Goal: Task Accomplishment & Management: Manage account settings

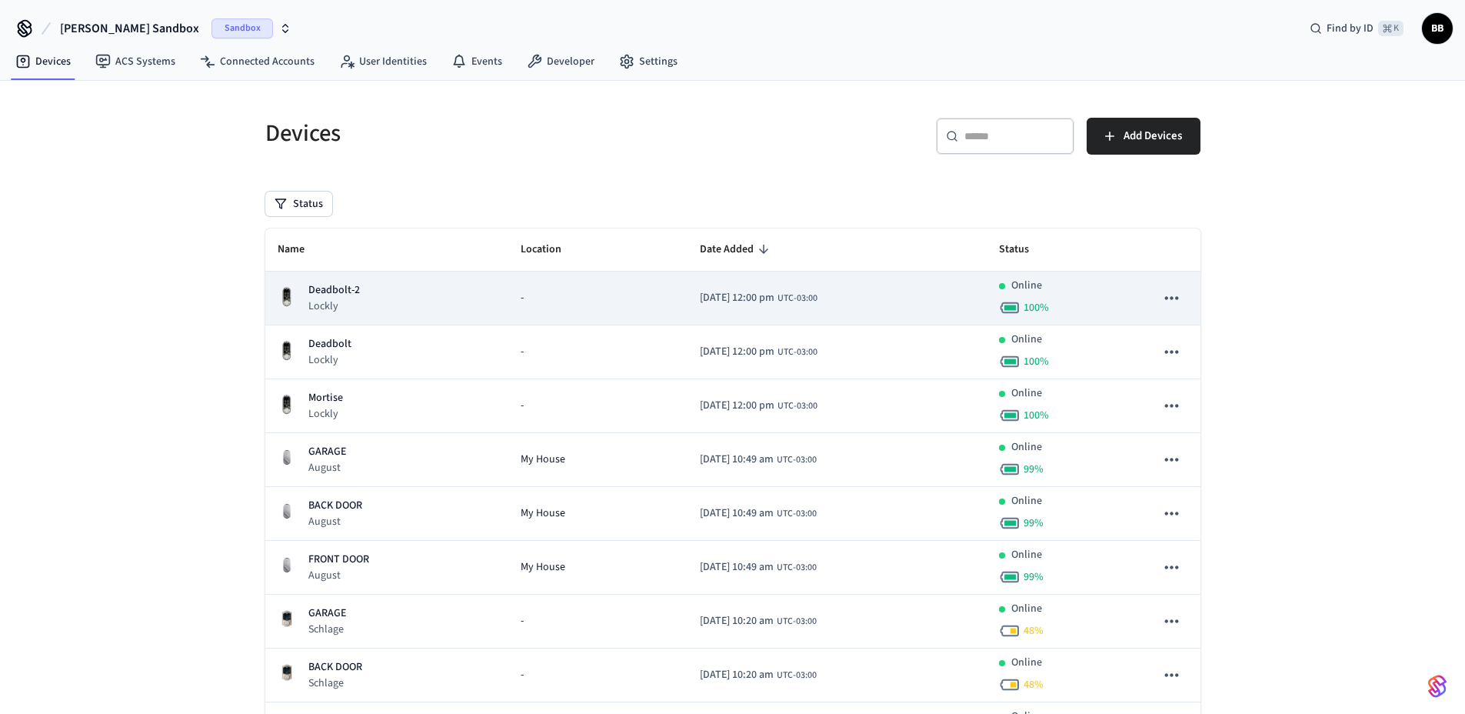
scroll to position [138, 0]
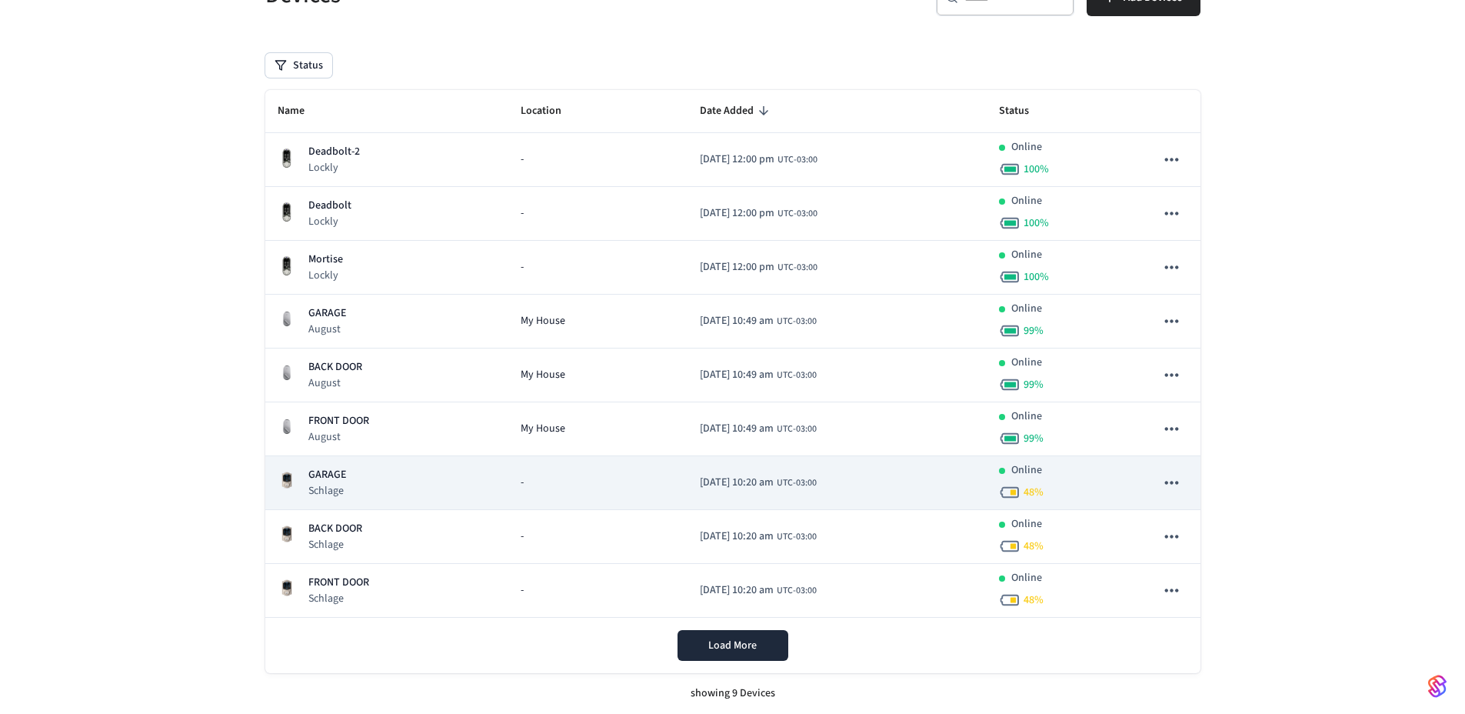
click at [402, 496] on div "GARAGE Schlage" at bounding box center [387, 483] width 219 height 32
click at [410, 488] on div "GARAGE Schlage" at bounding box center [387, 483] width 219 height 32
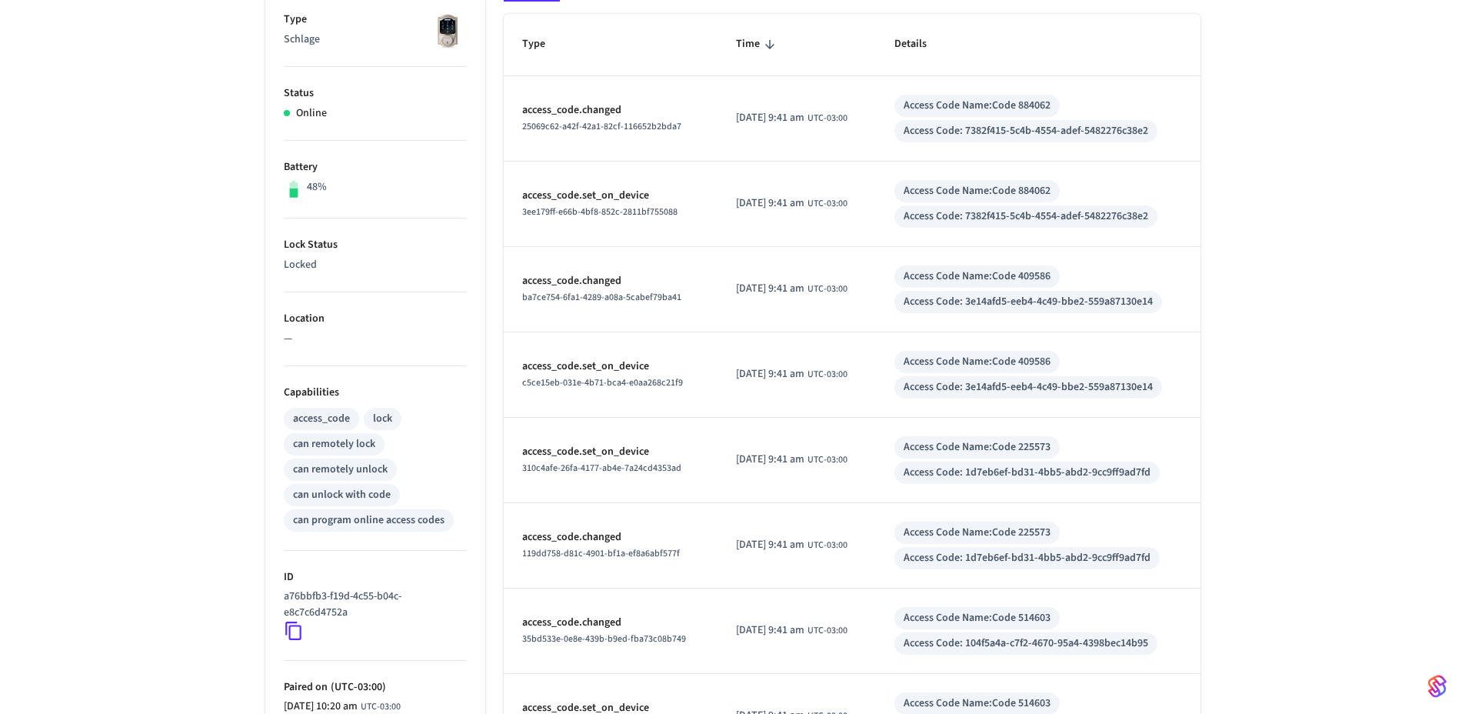
scroll to position [528, 0]
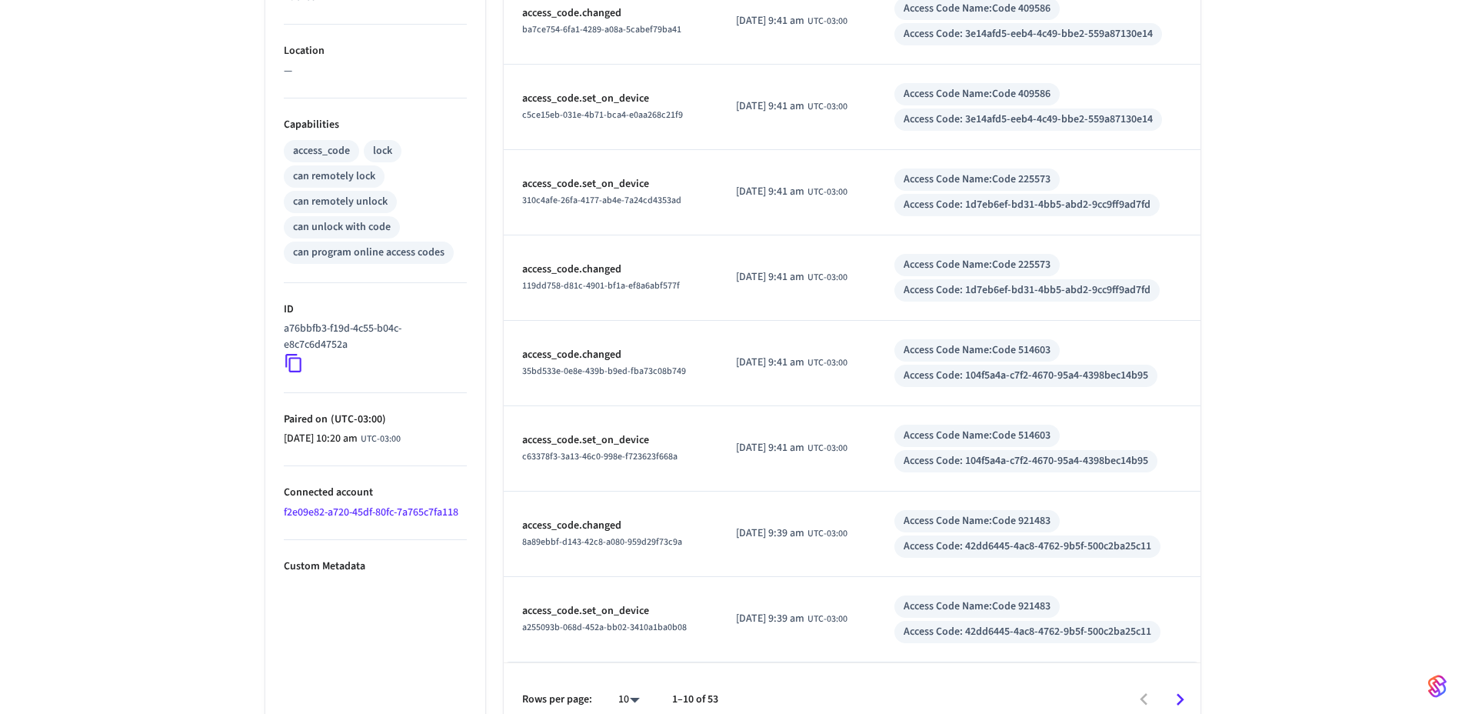
click at [299, 360] on icon at bounding box center [293, 364] width 16 height 18
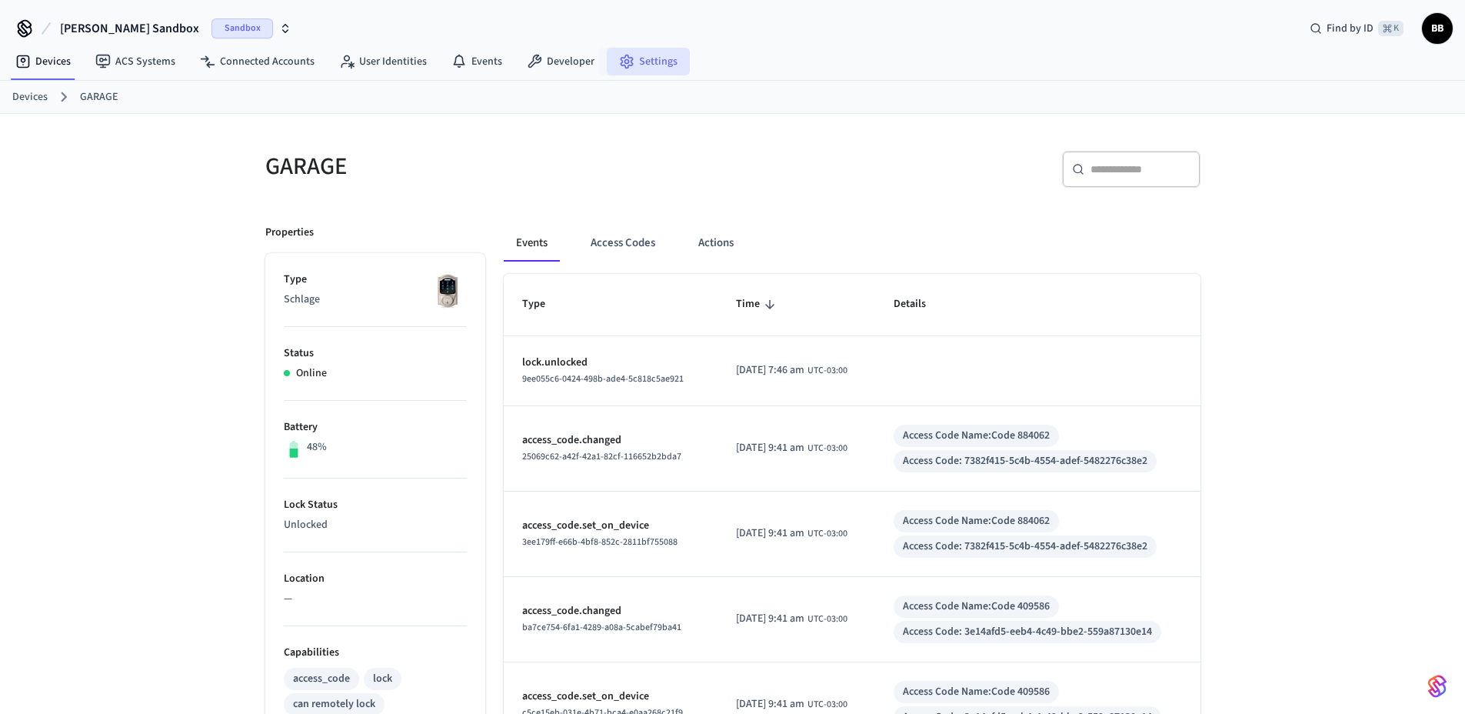
click at [647, 74] on link "Settings" at bounding box center [648, 62] width 83 height 28
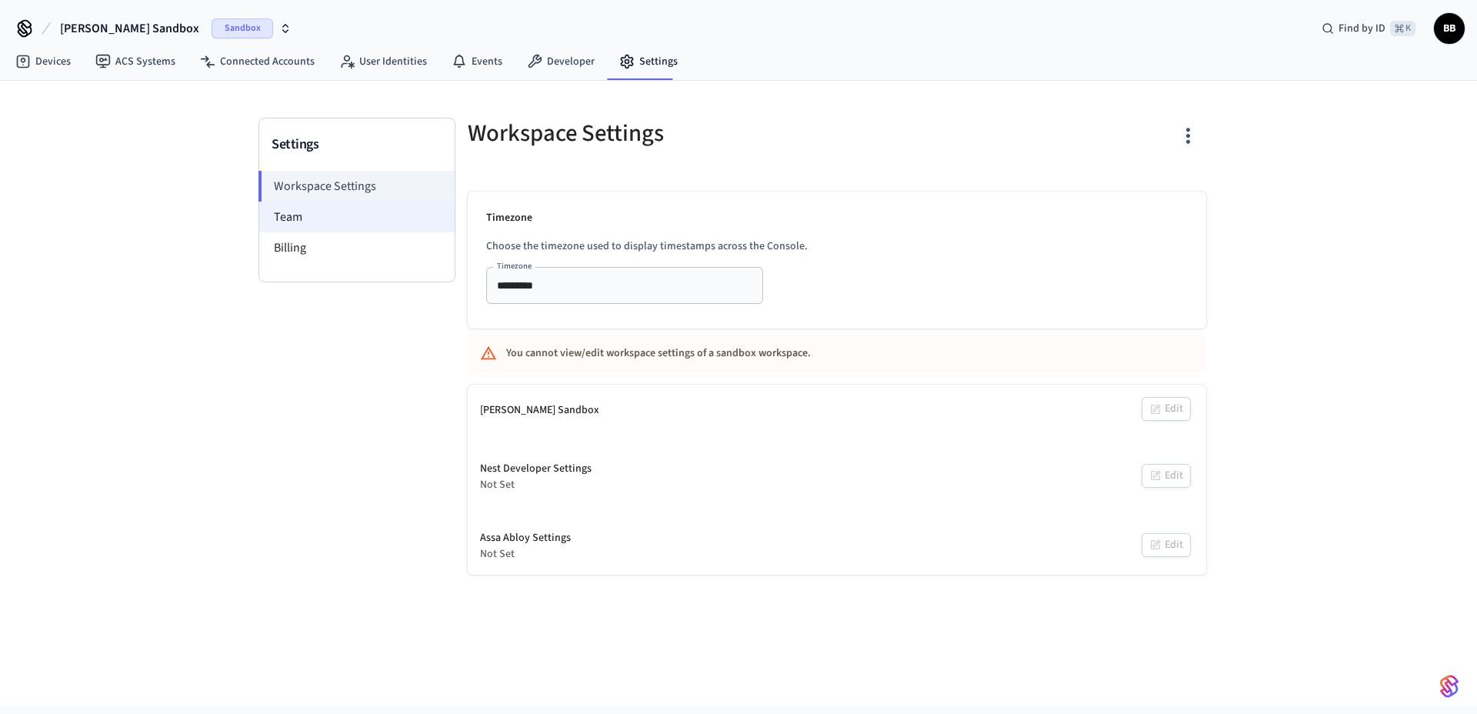
click at [320, 224] on li "Team" at bounding box center [356, 216] width 195 height 31
click at [570, 56] on link "Developer" at bounding box center [560, 62] width 92 height 28
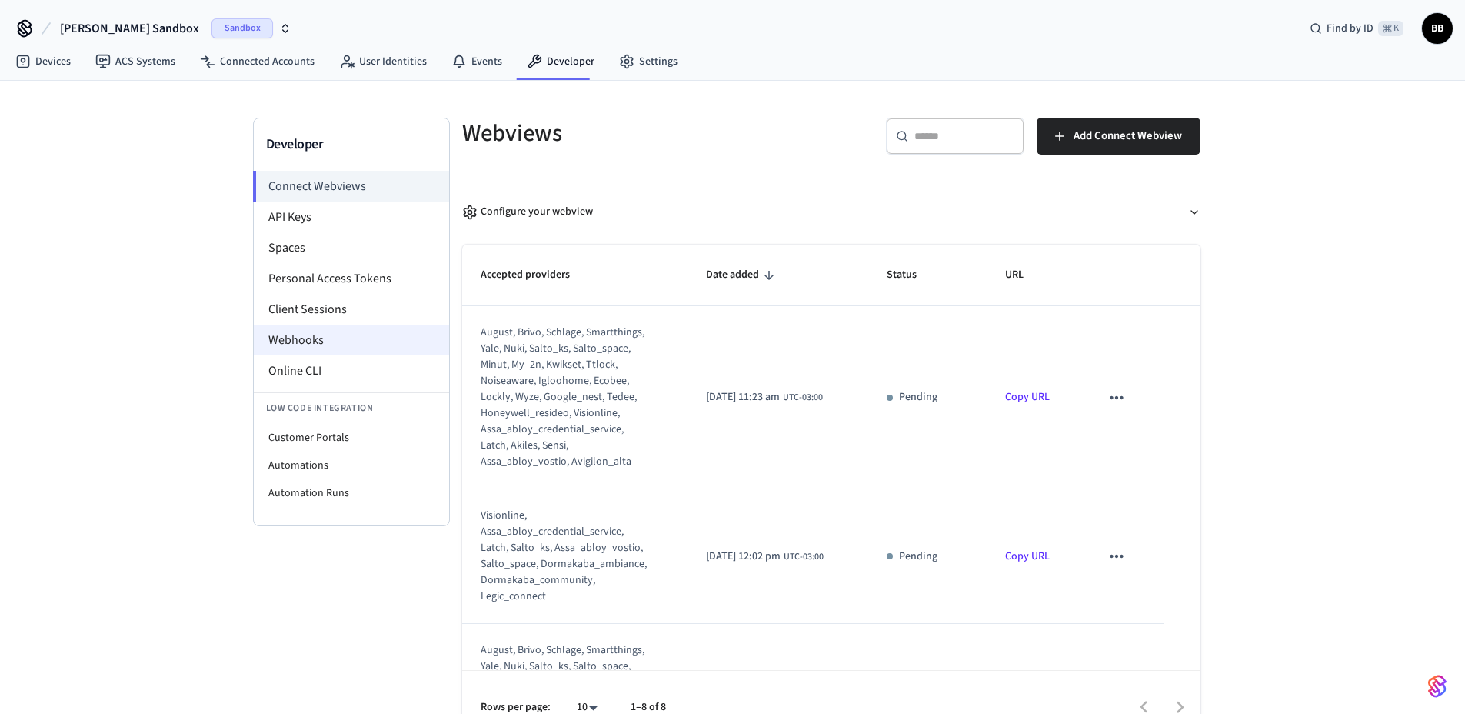
click at [326, 328] on li "Webhooks" at bounding box center [351, 340] width 195 height 31
click at [329, 335] on li "Webhooks" at bounding box center [351, 340] width 195 height 31
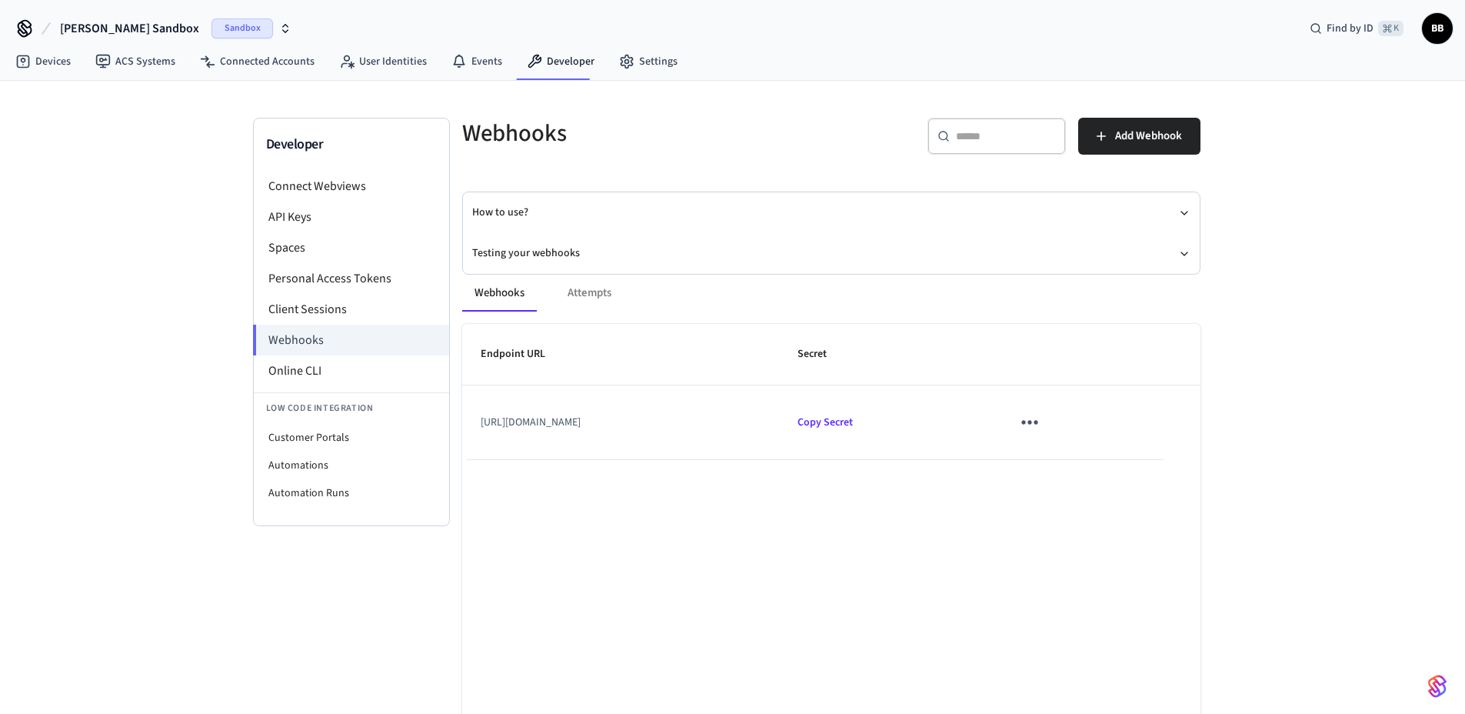
click at [1047, 427] on button "sticky table" at bounding box center [1029, 422] width 36 height 36
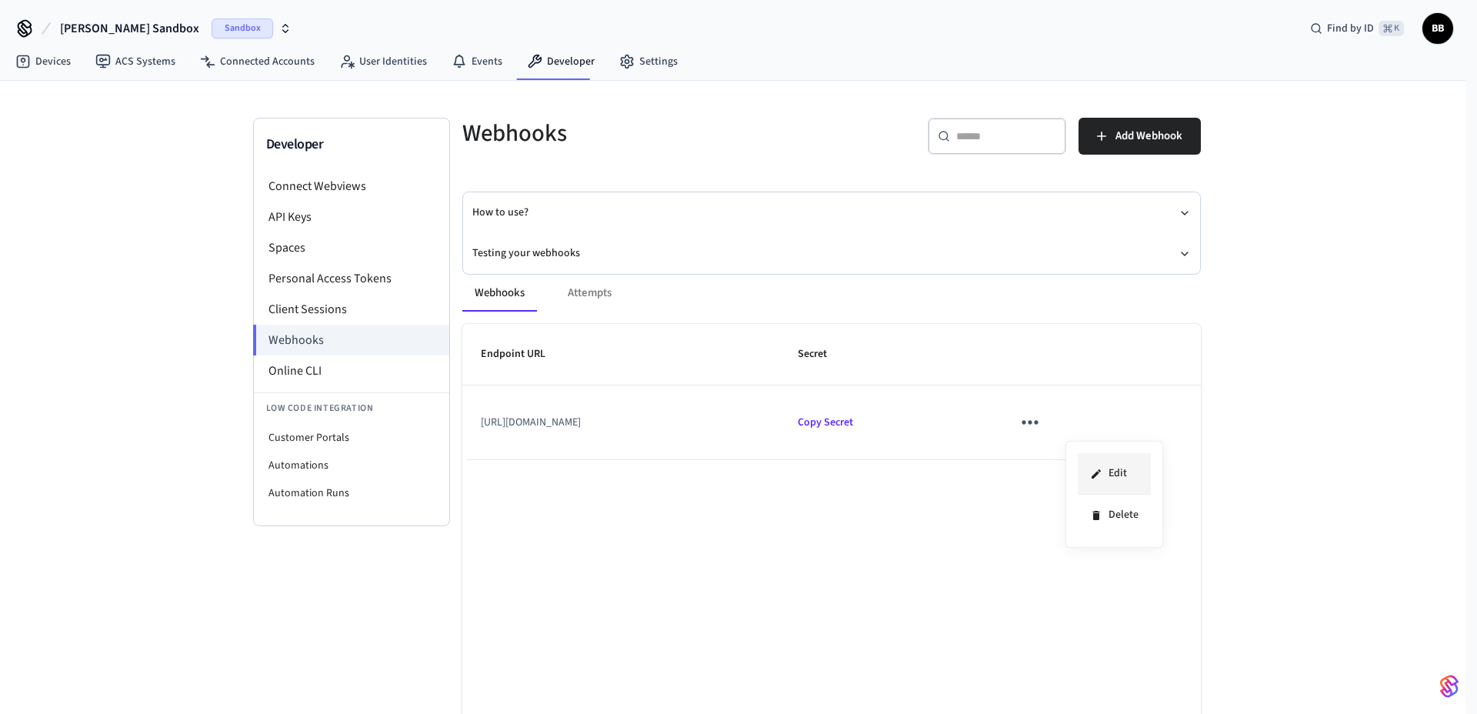
click at [1108, 465] on li "Edit" at bounding box center [1113, 474] width 73 height 42
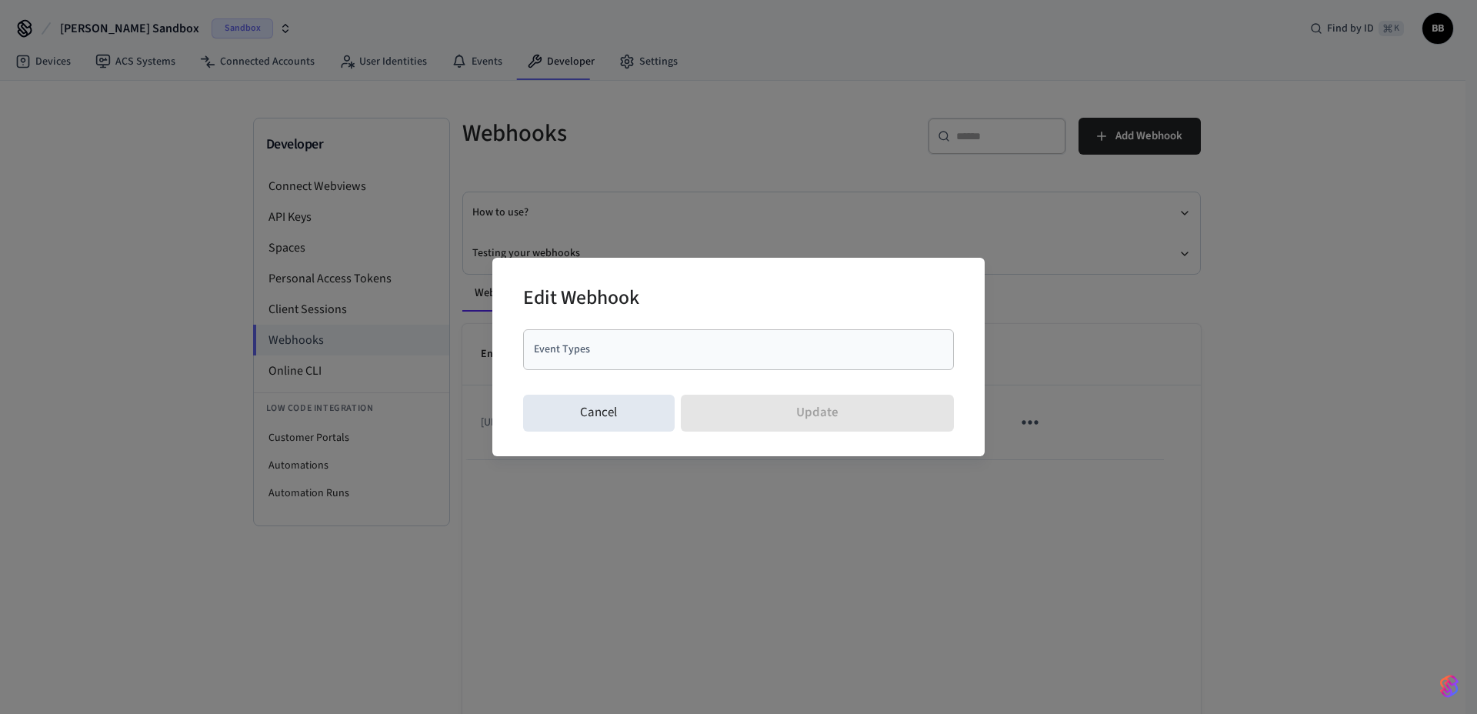
click at [741, 345] on input "Event Types" at bounding box center [727, 349] width 394 height 27
click at [631, 406] on button "Cancel" at bounding box center [598, 413] width 151 height 37
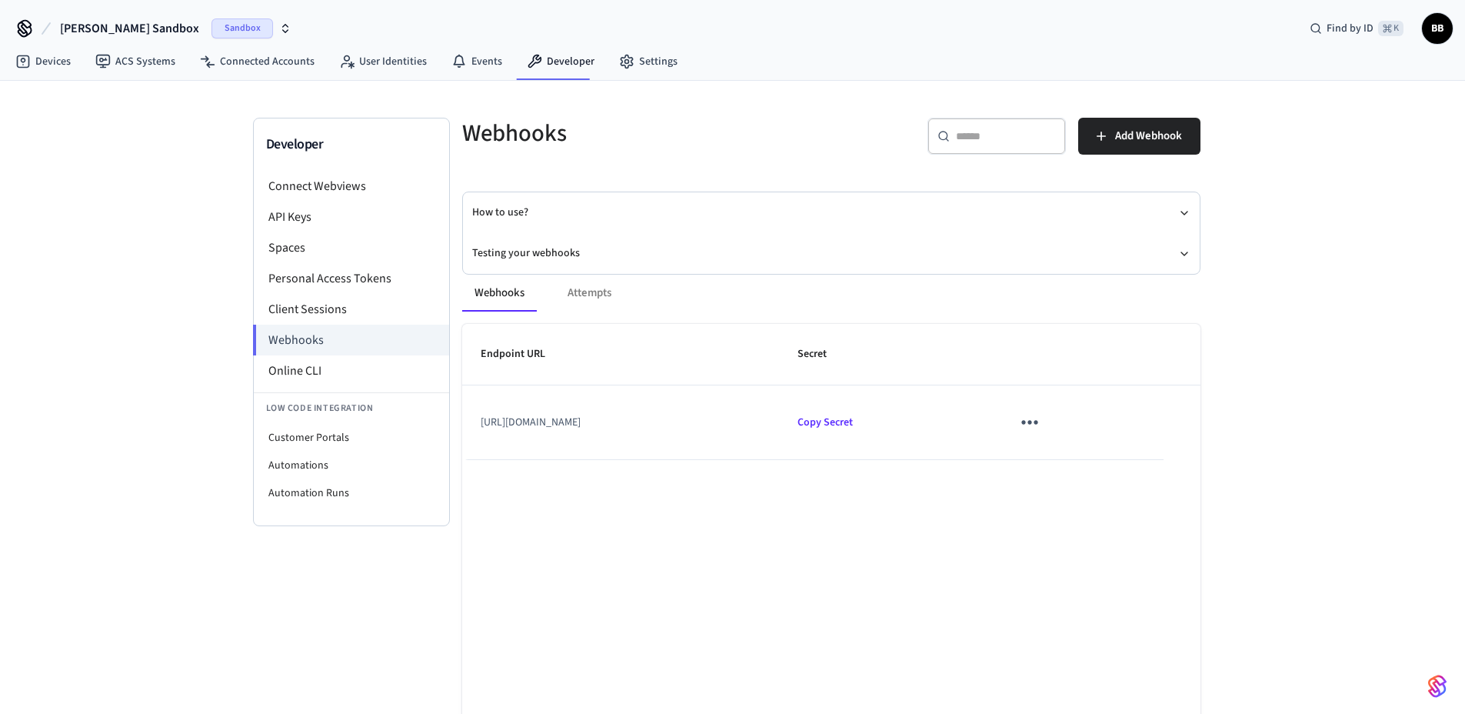
click at [637, 425] on td "[URL][DOMAIN_NAME]" at bounding box center [621, 422] width 318 height 74
click at [1158, 253] on button "Testing your webhooks" at bounding box center [831, 253] width 718 height 41
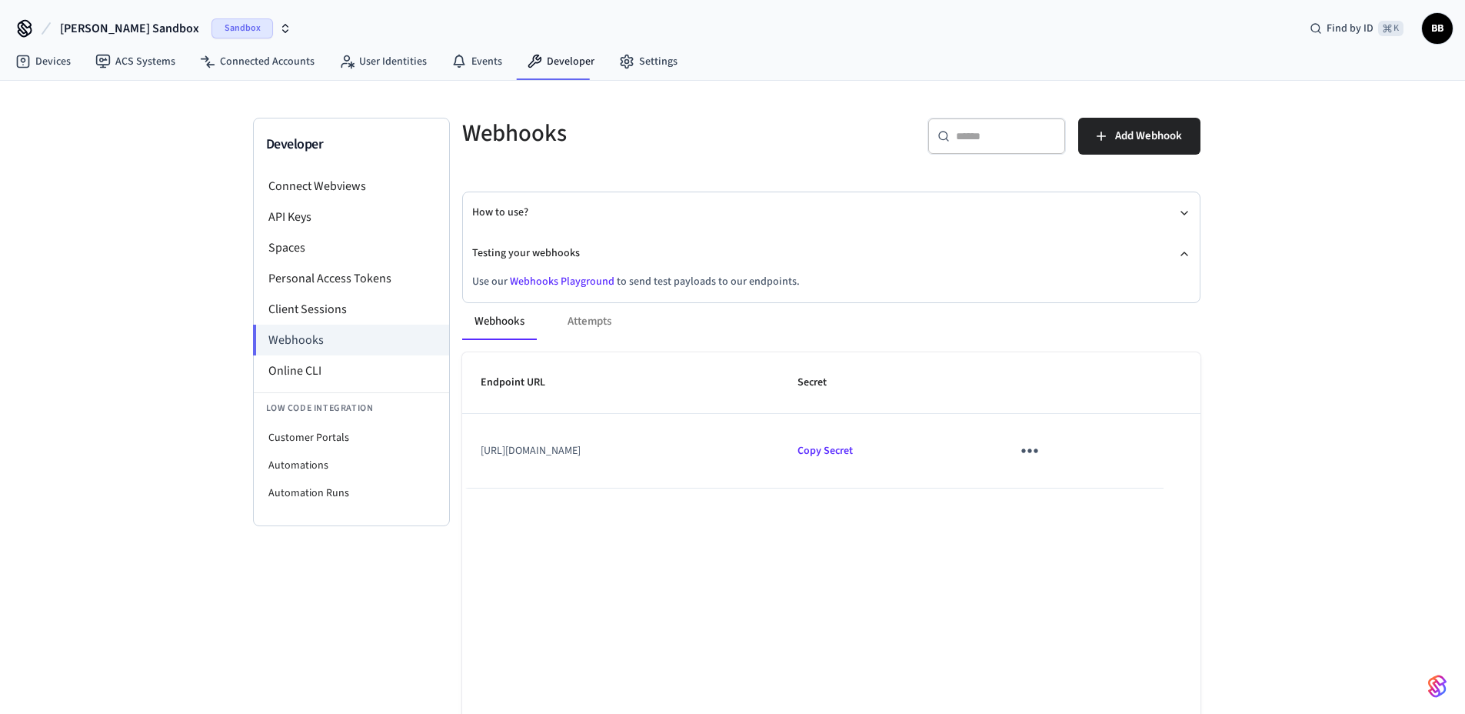
click at [585, 281] on link "Webhooks Playground" at bounding box center [562, 281] width 105 height 15
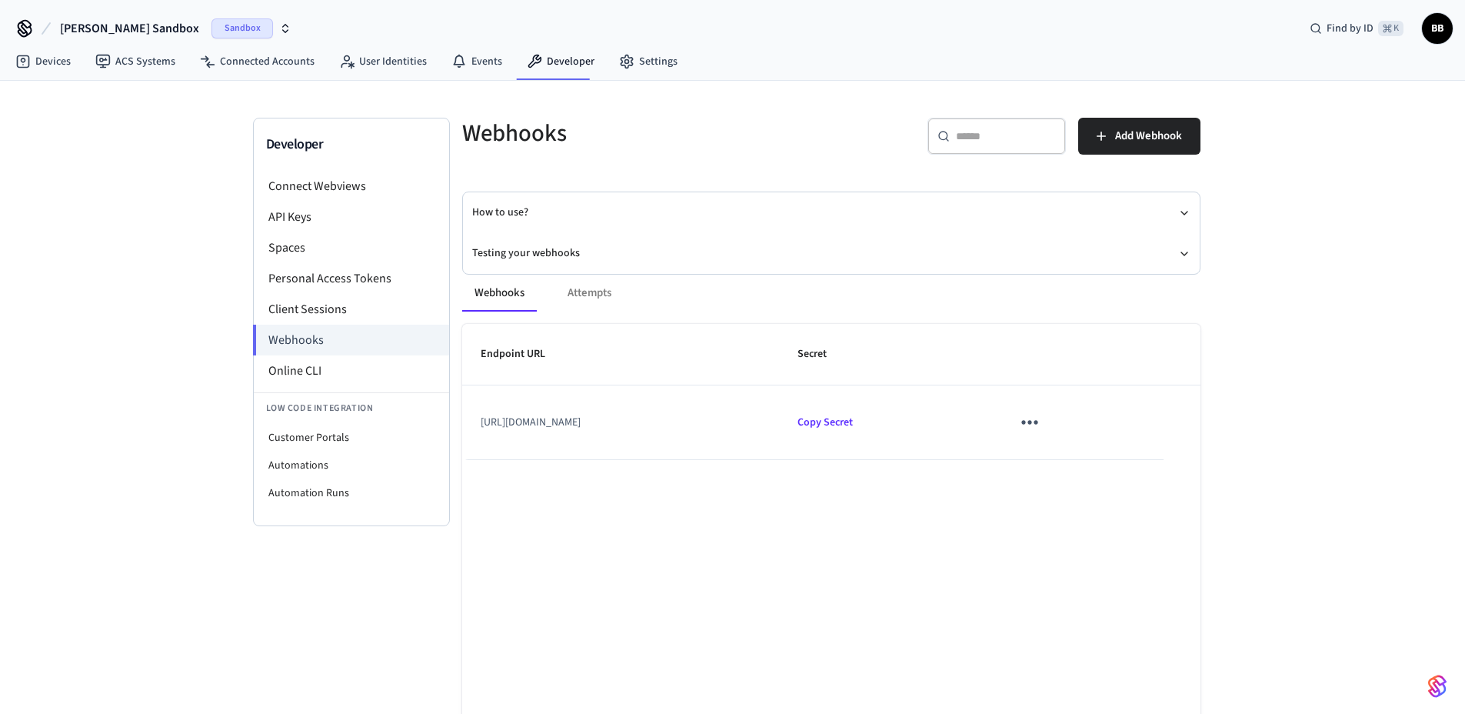
click at [951, 407] on td "Copy Secret" at bounding box center [886, 422] width 214 height 74
click at [954, 411] on td "Copy Secret" at bounding box center [886, 422] width 214 height 74
click at [853, 419] on span "Copy Secret" at bounding box center [824, 422] width 55 height 15
click at [1041, 427] on icon "sticky table" at bounding box center [1029, 422] width 24 height 24
